Goal: Task Accomplishment & Management: Manage account settings

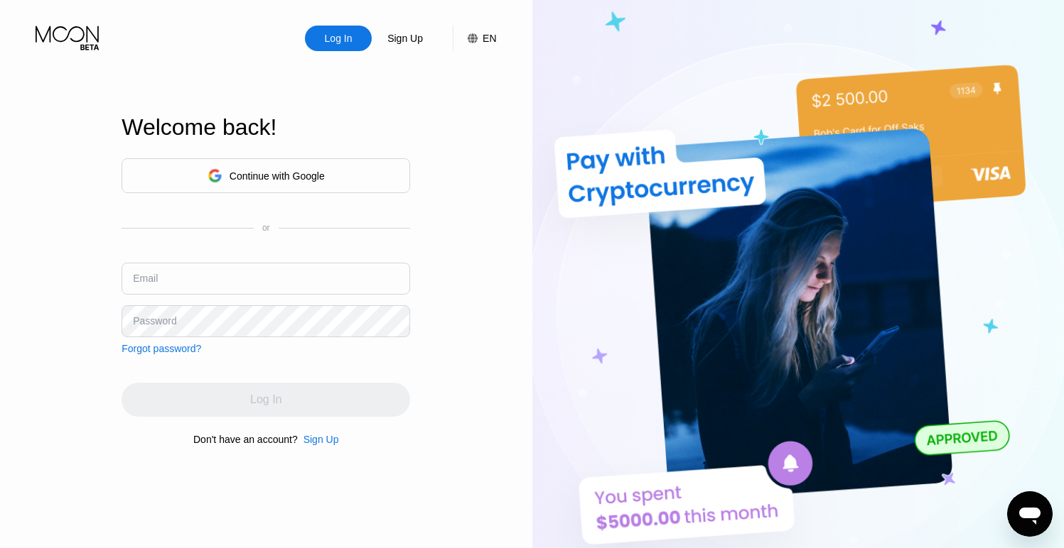
type input "ucchashakanda2016@gmail.com"
click at [320, 181] on div "Continue with Google" at bounding box center [265, 176] width 117 height 22
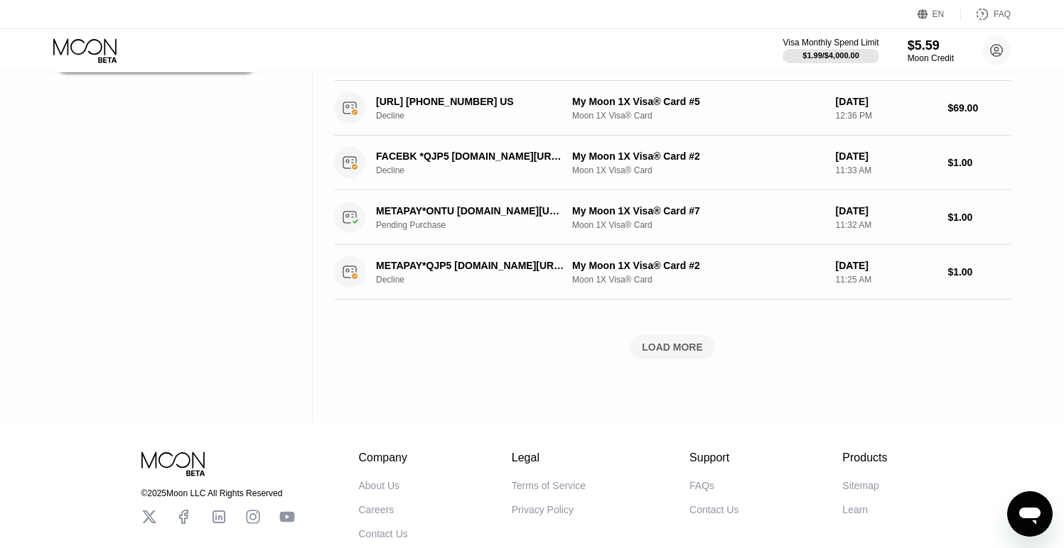
scroll to position [547, 0]
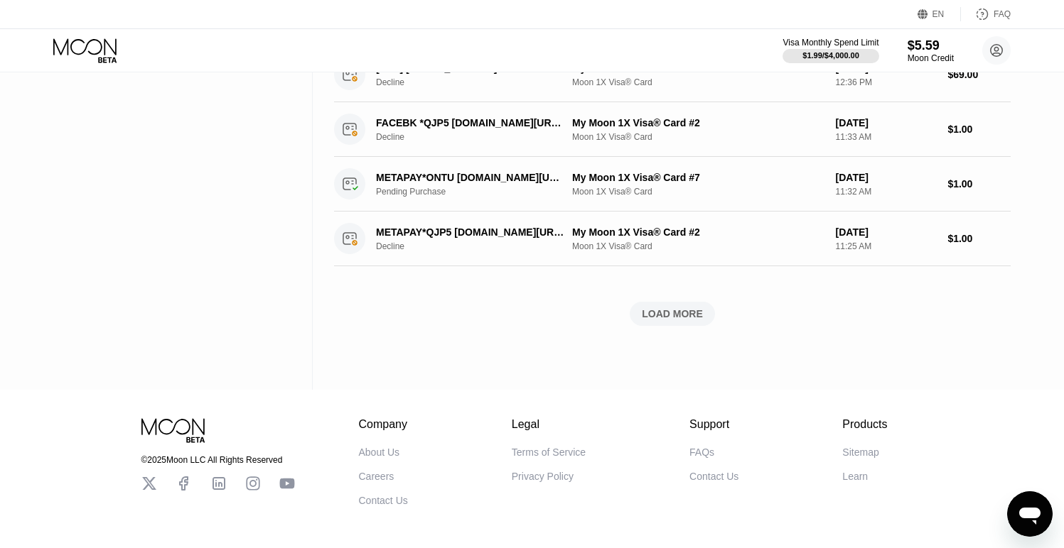
click at [700, 310] on div "LOAD MORE" at bounding box center [672, 314] width 61 height 13
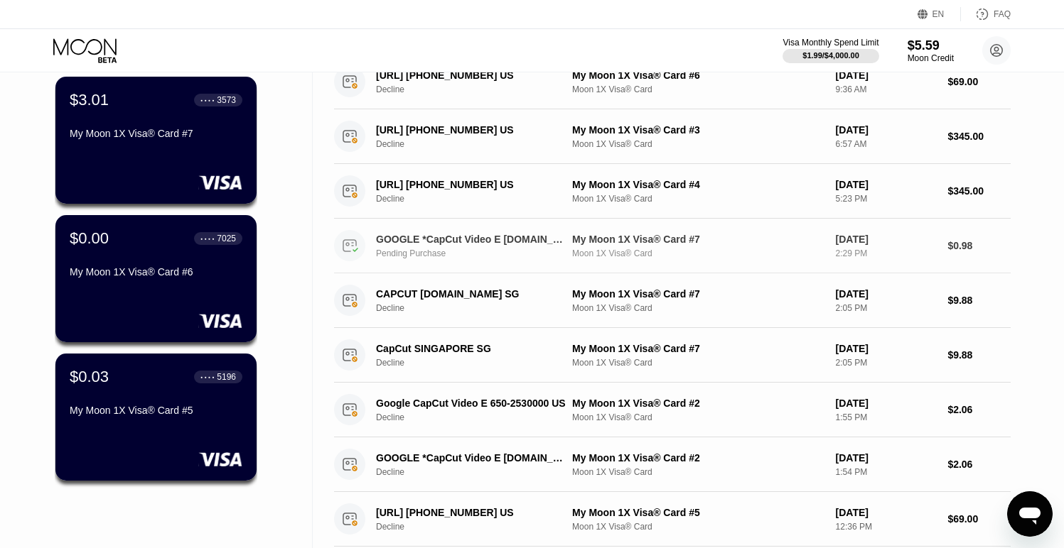
scroll to position [0, 0]
